Goal: Check status

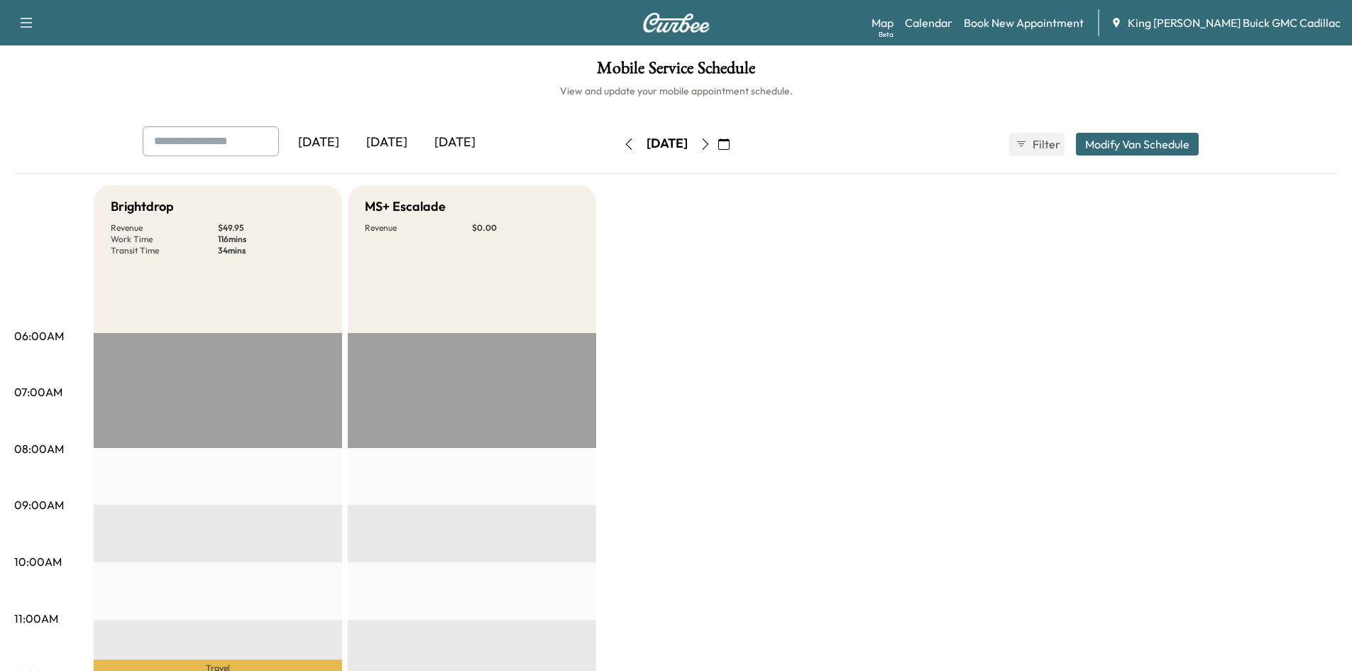
click at [711, 141] on icon "button" at bounding box center [705, 143] width 11 height 11
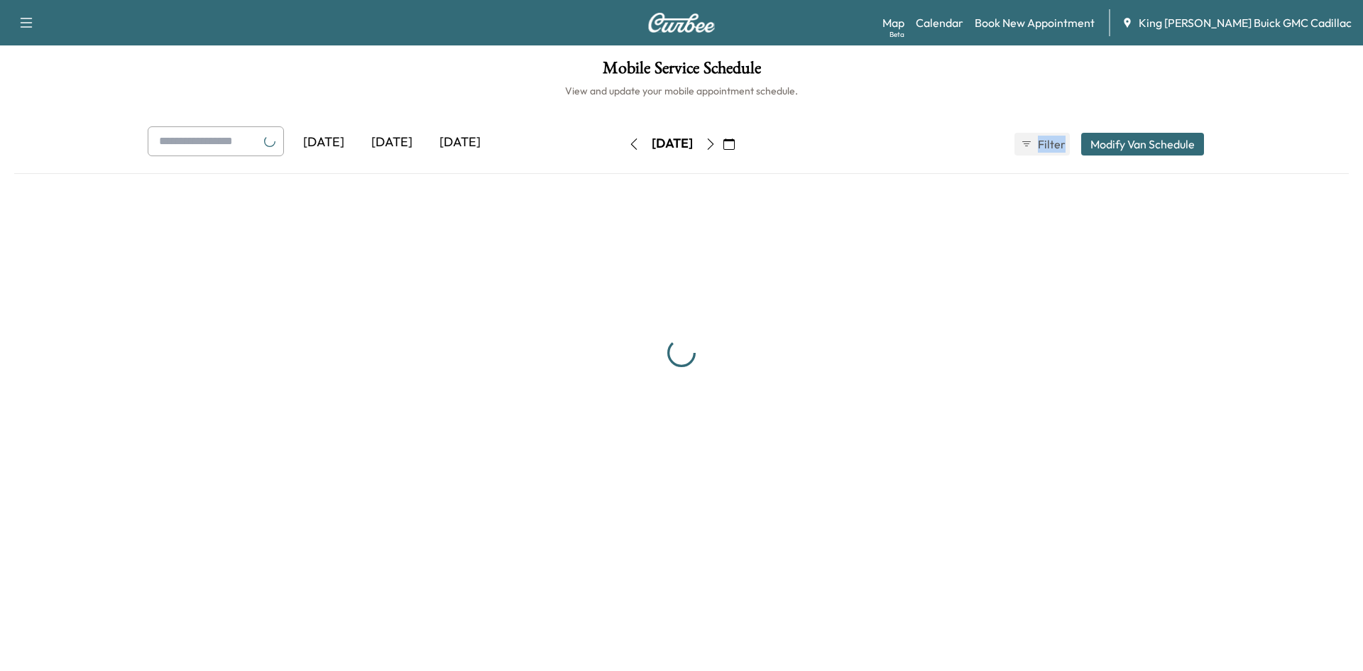
click at [723, 141] on div "[DATE]" at bounding box center [672, 144] width 101 height 23
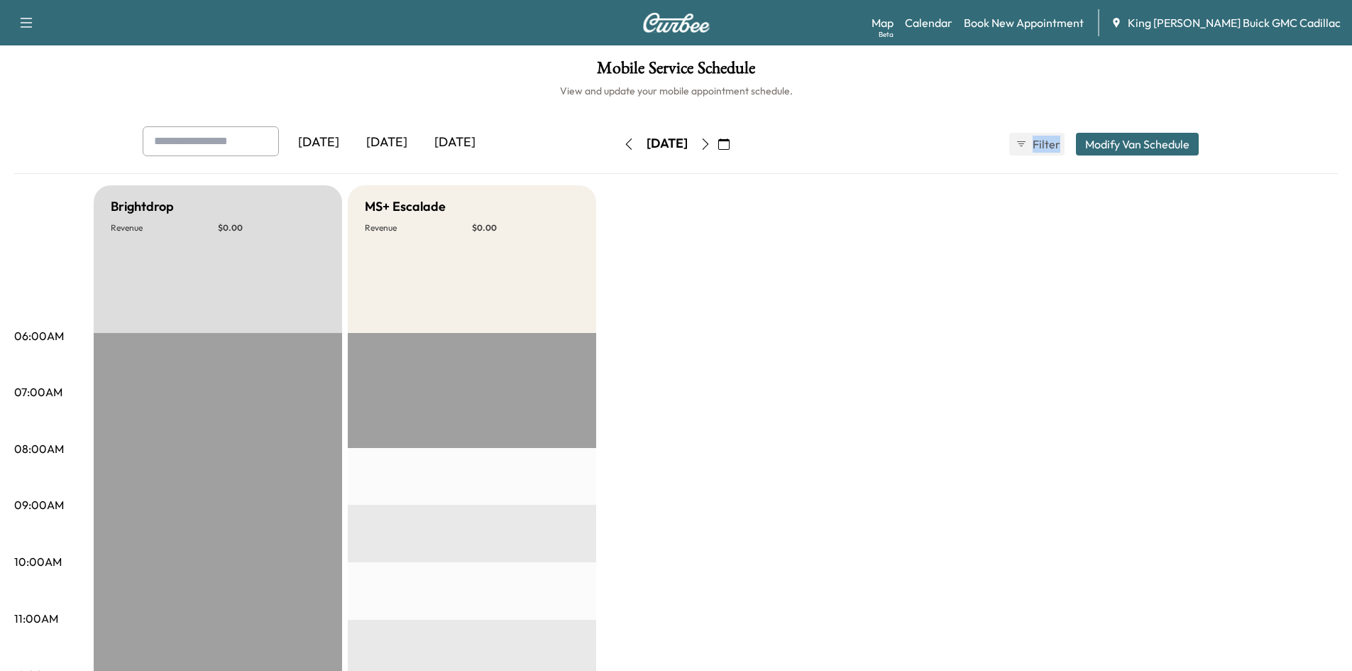
click at [711, 140] on icon "button" at bounding box center [705, 143] width 11 height 11
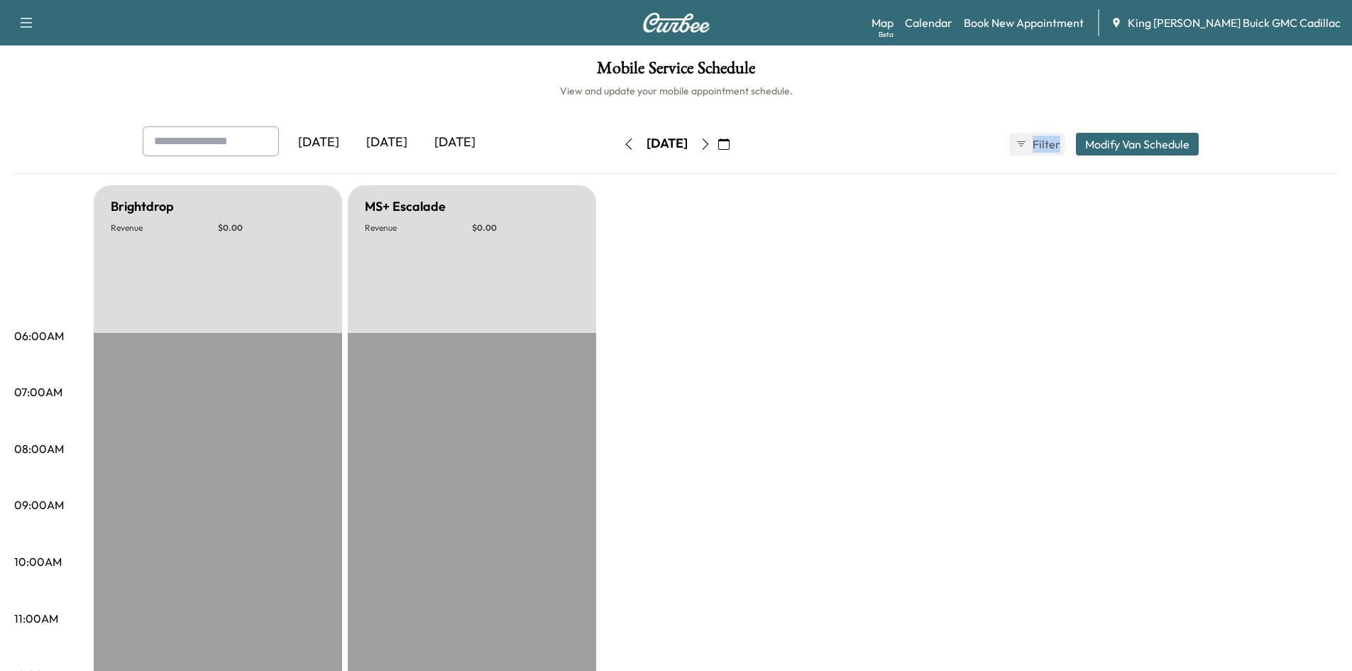
click at [736, 140] on button "button" at bounding box center [724, 144] width 24 height 23
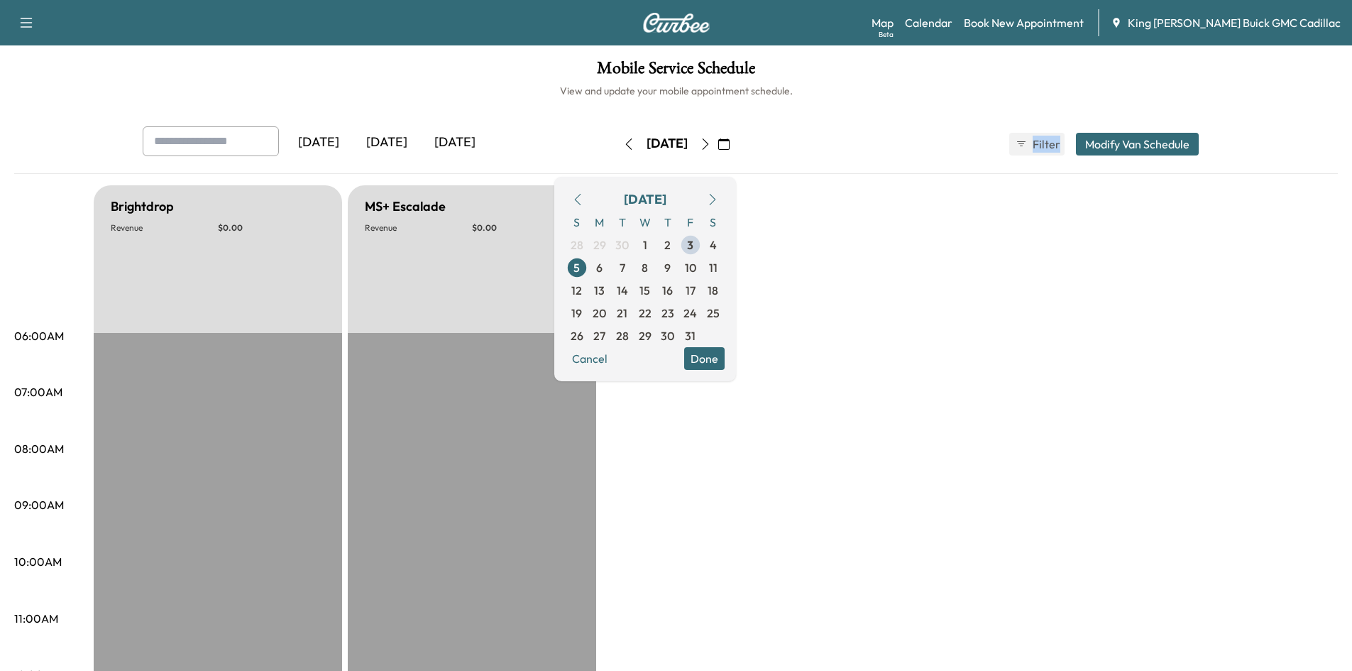
click at [711, 141] on icon "button" at bounding box center [705, 143] width 11 height 11
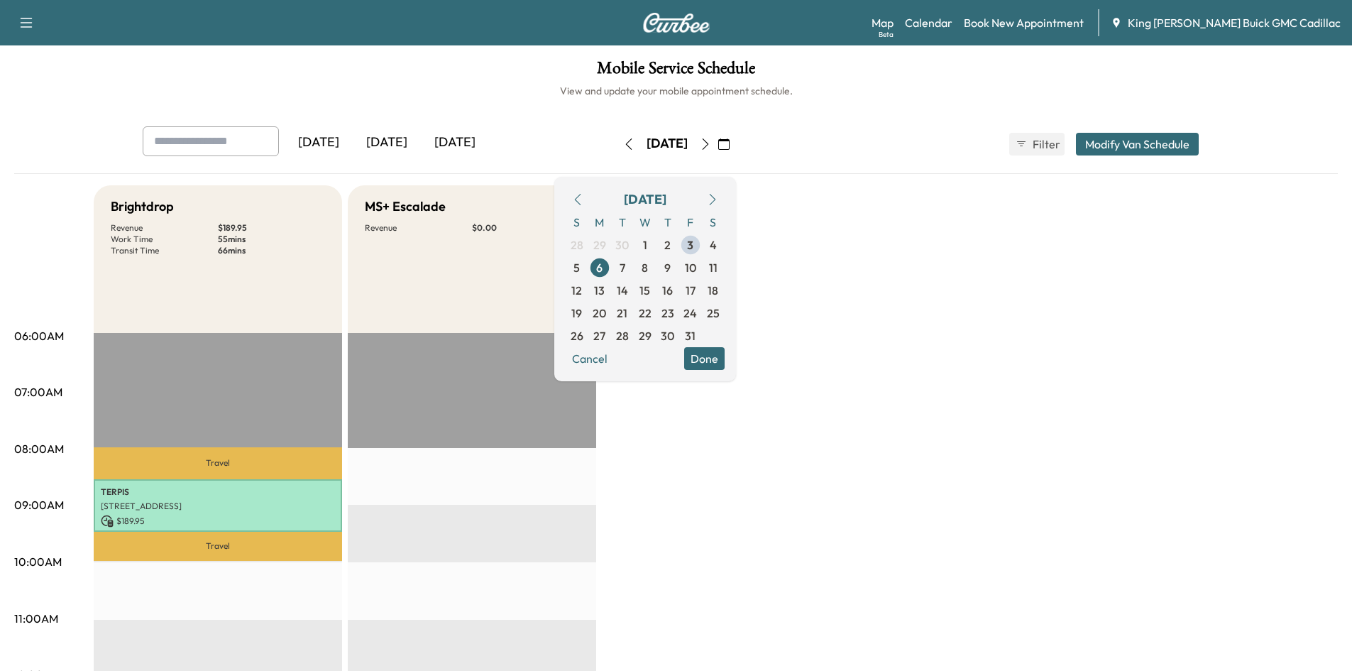
drag, startPoint x: 761, startPoint y: 177, endPoint x: 864, endPoint y: 252, distance: 127.5
click at [725, 362] on button "Done" at bounding box center [704, 358] width 40 height 23
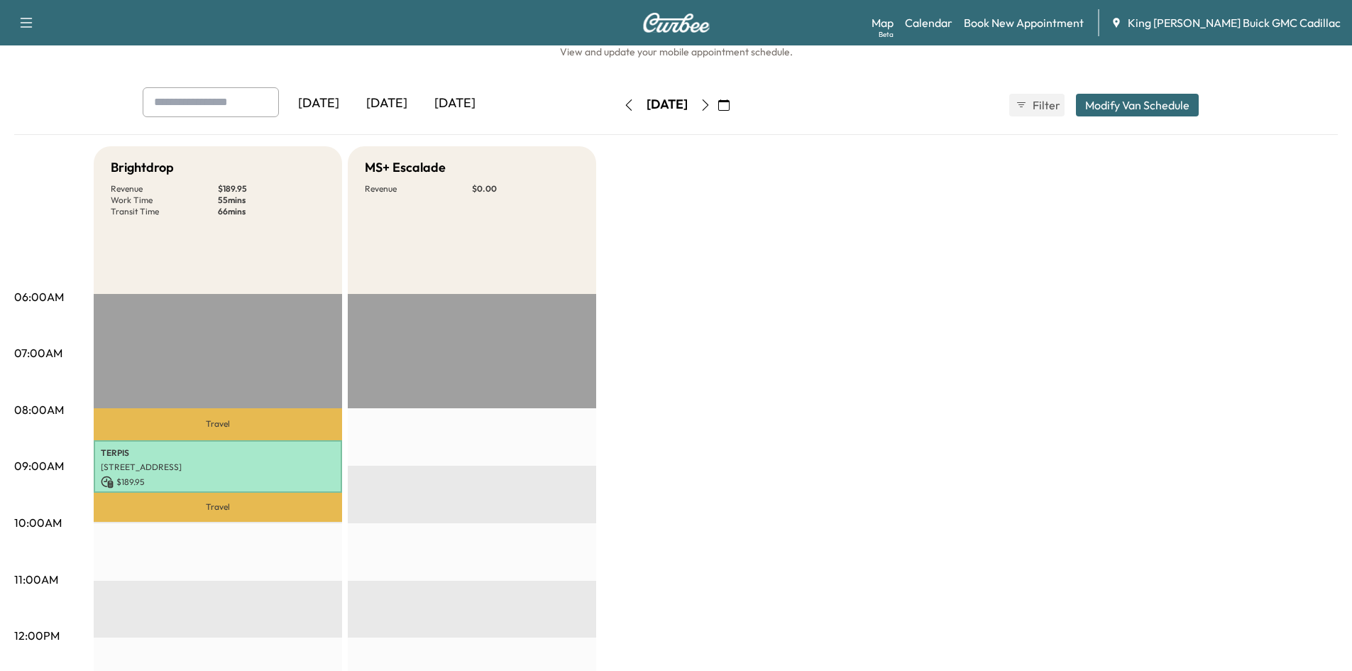
scroll to position [142, 0]
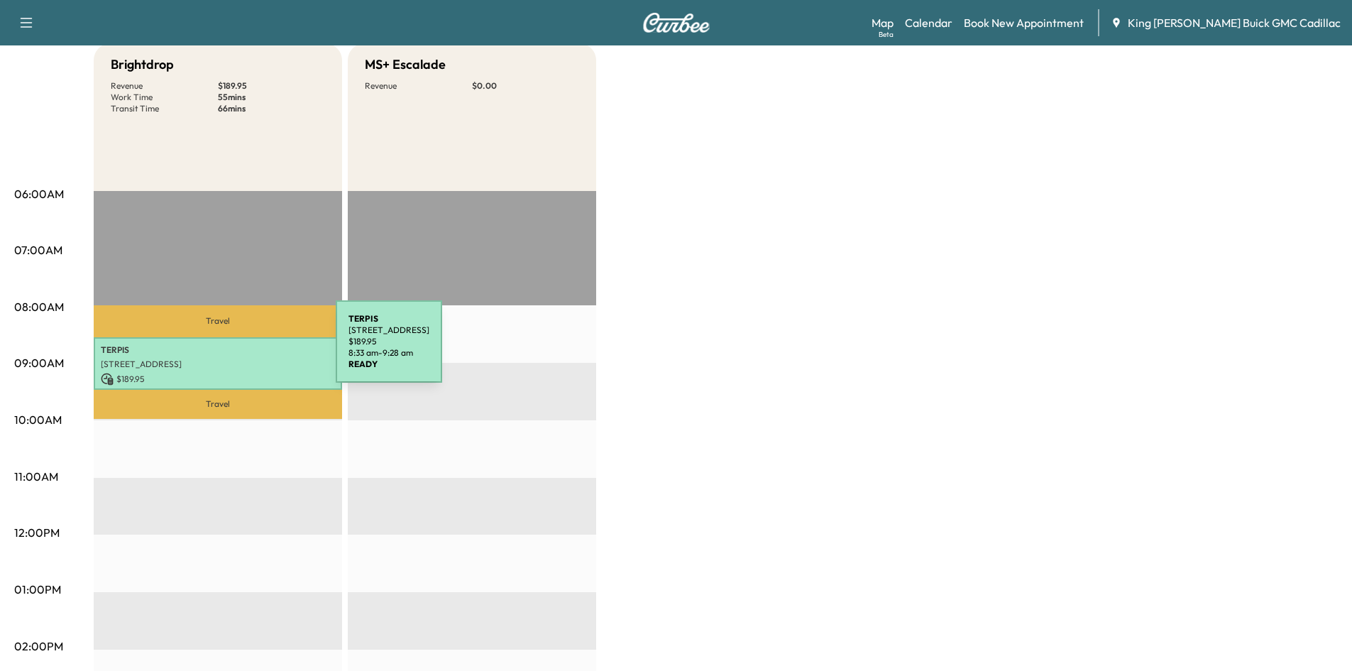
click at [230, 349] on p "TERPIS" at bounding box center [218, 349] width 234 height 11
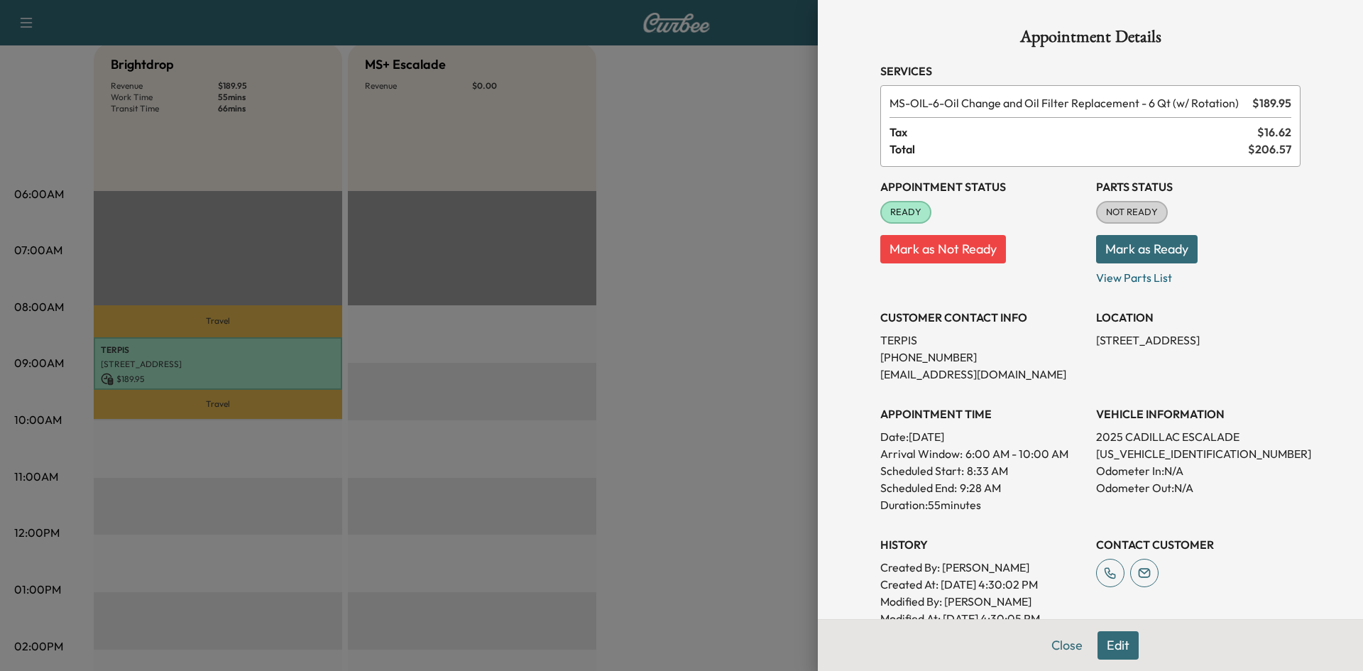
click at [745, 204] on div at bounding box center [681, 335] width 1363 height 671
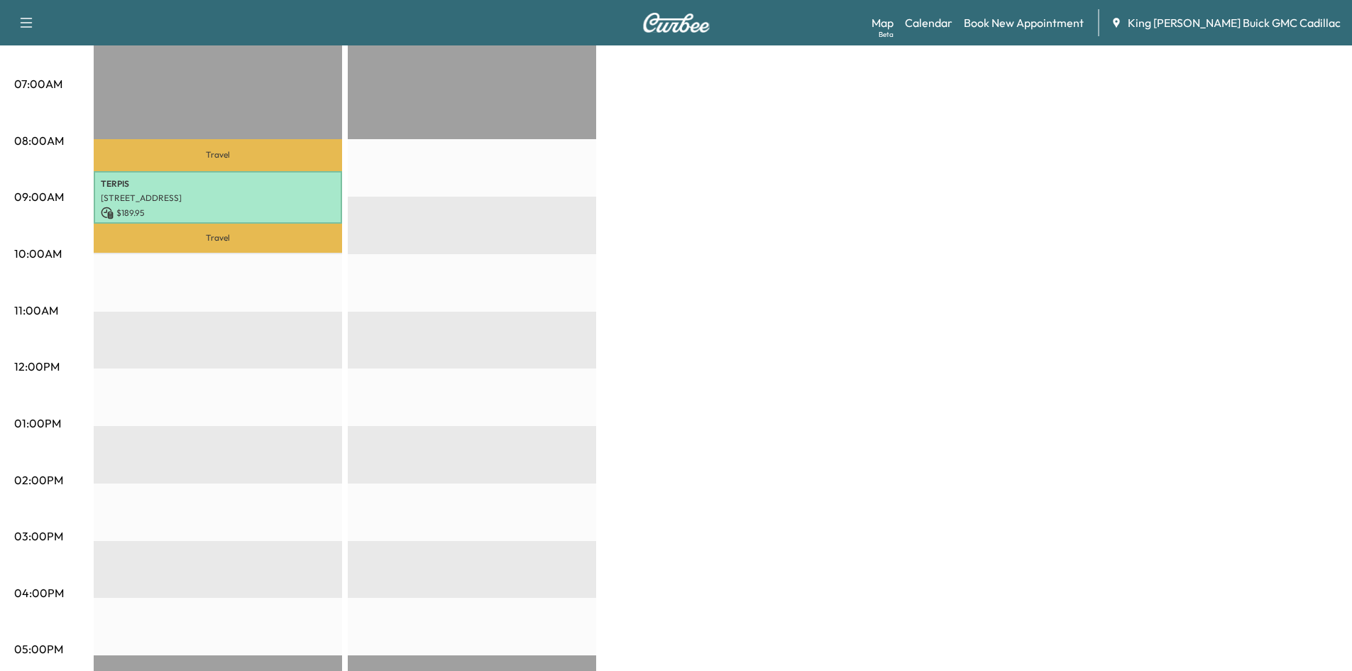
scroll to position [71, 0]
